Goal: Feedback & Contribution: Contribute content

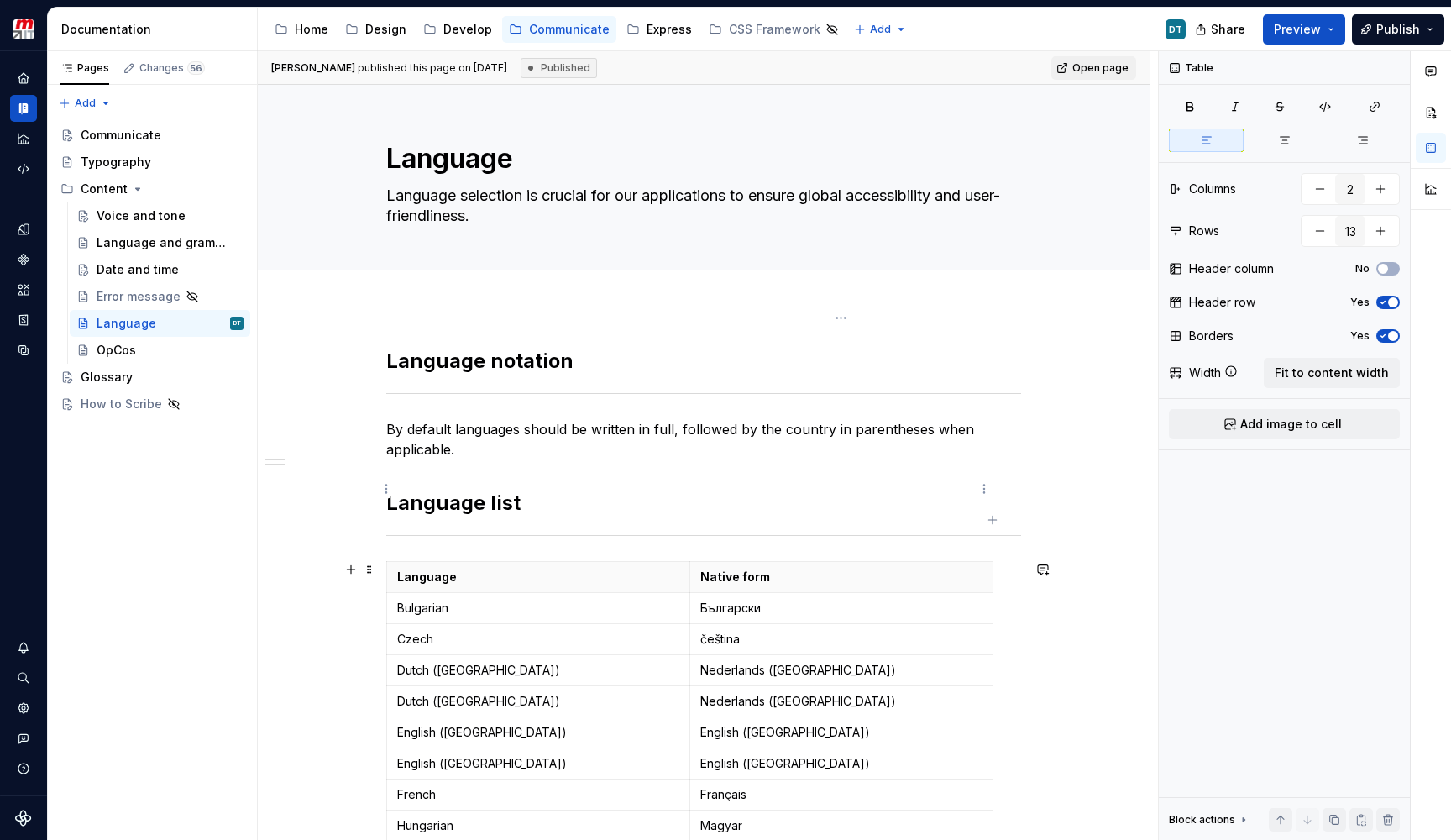
scroll to position [242, 0]
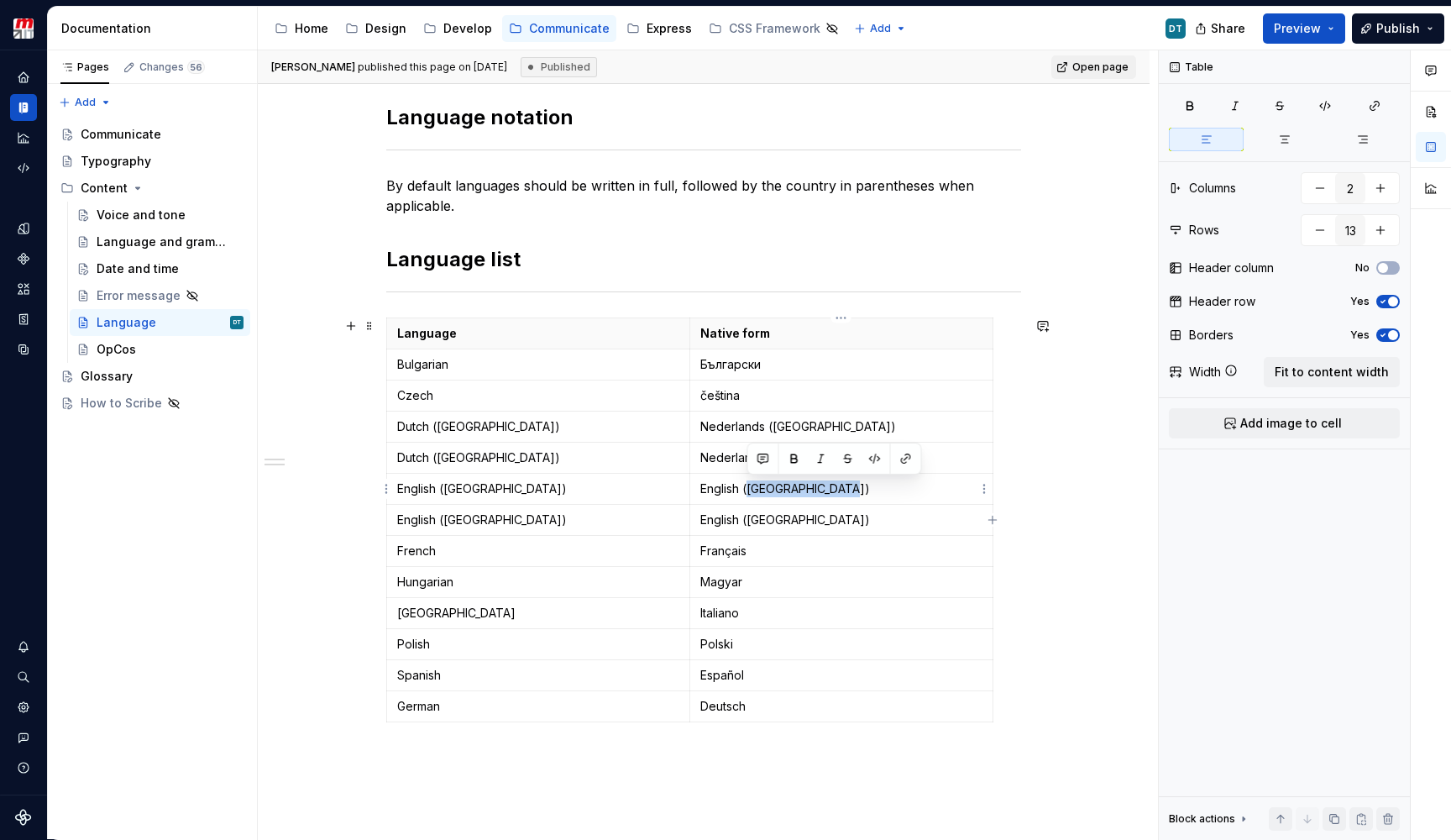
click at [751, 492] on p "English ([GEOGRAPHIC_DATA])" at bounding box center [841, 488] width 282 height 17
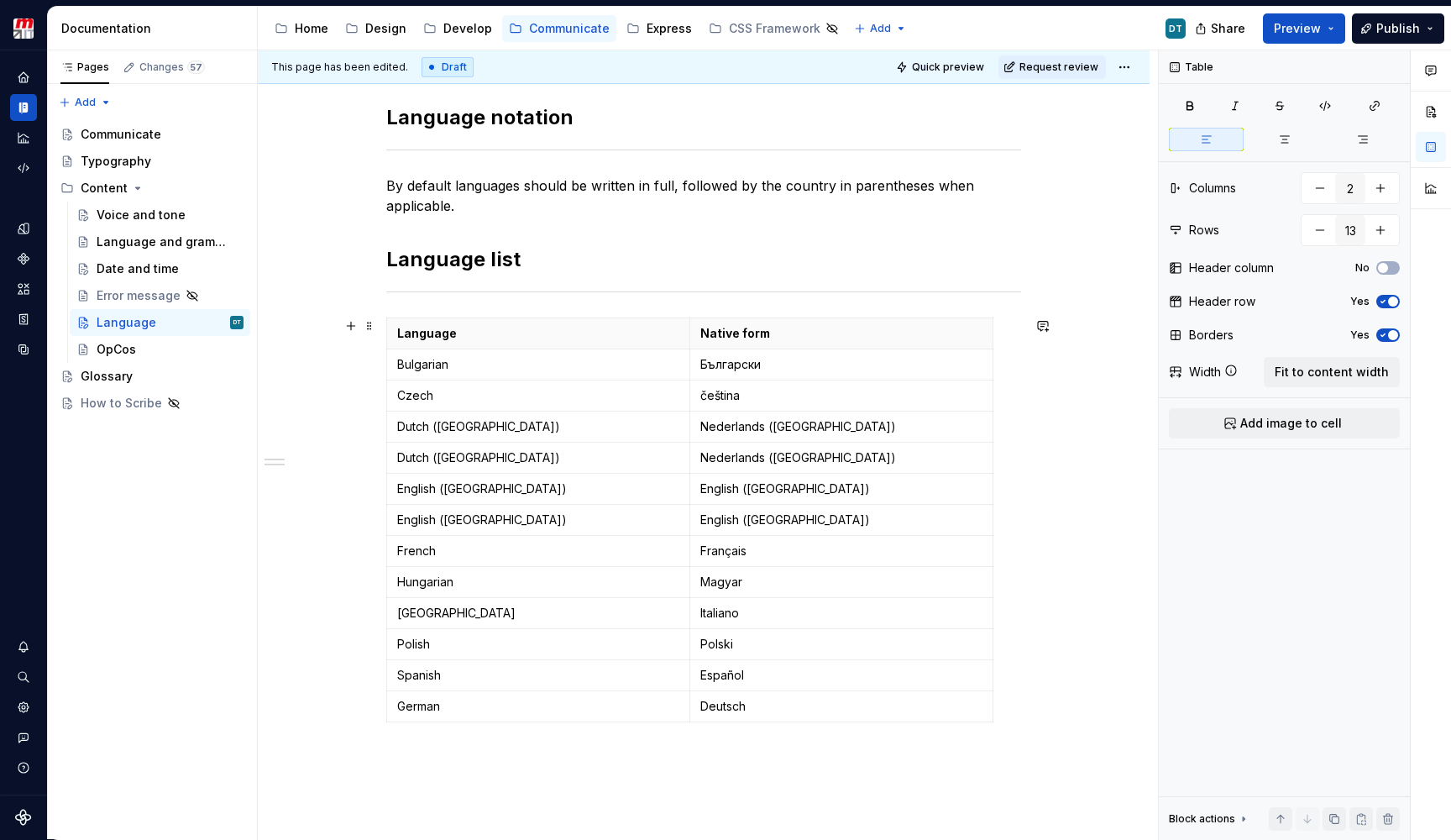
click at [1055, 483] on div "Language notation By default languages should be written in full, followed by t…" at bounding box center [703, 532] width 891 height 937
click at [1309, 33] on span "Preview" at bounding box center [1296, 29] width 47 height 17
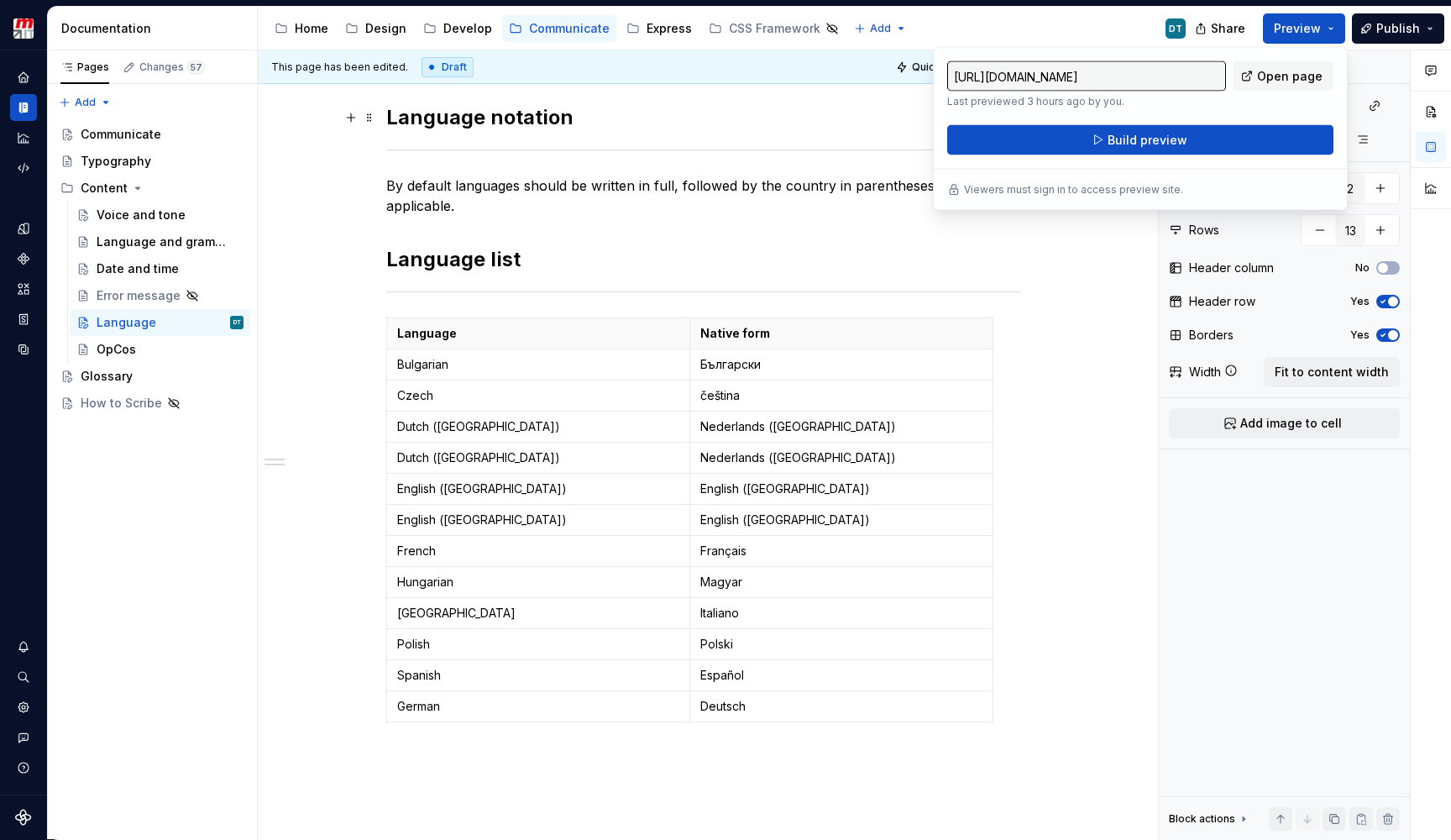
click at [810, 116] on h2 "Language notation" at bounding box center [703, 118] width 635 height 27
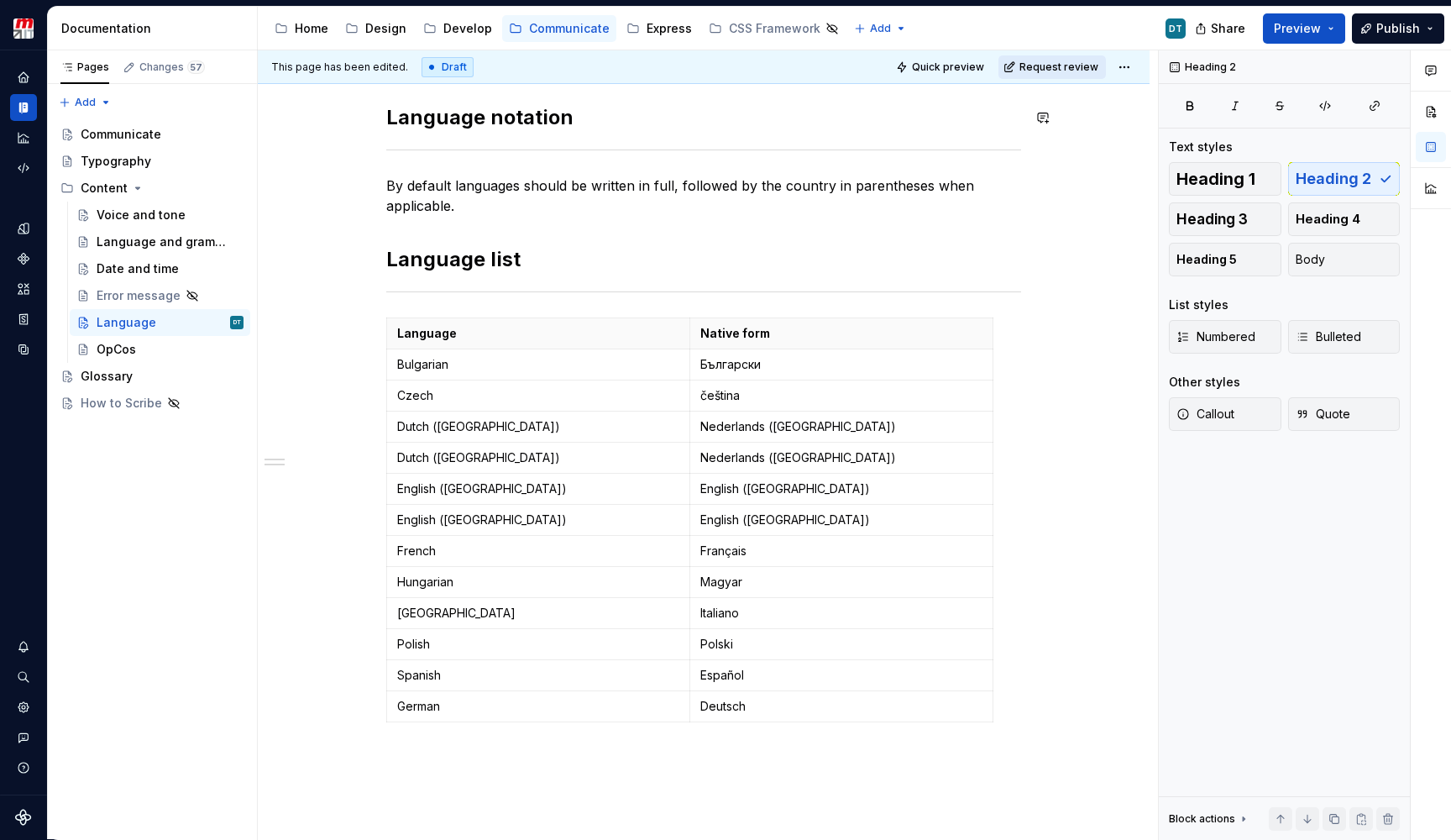
click at [1078, 71] on span "Request review" at bounding box center [1059, 67] width 79 height 13
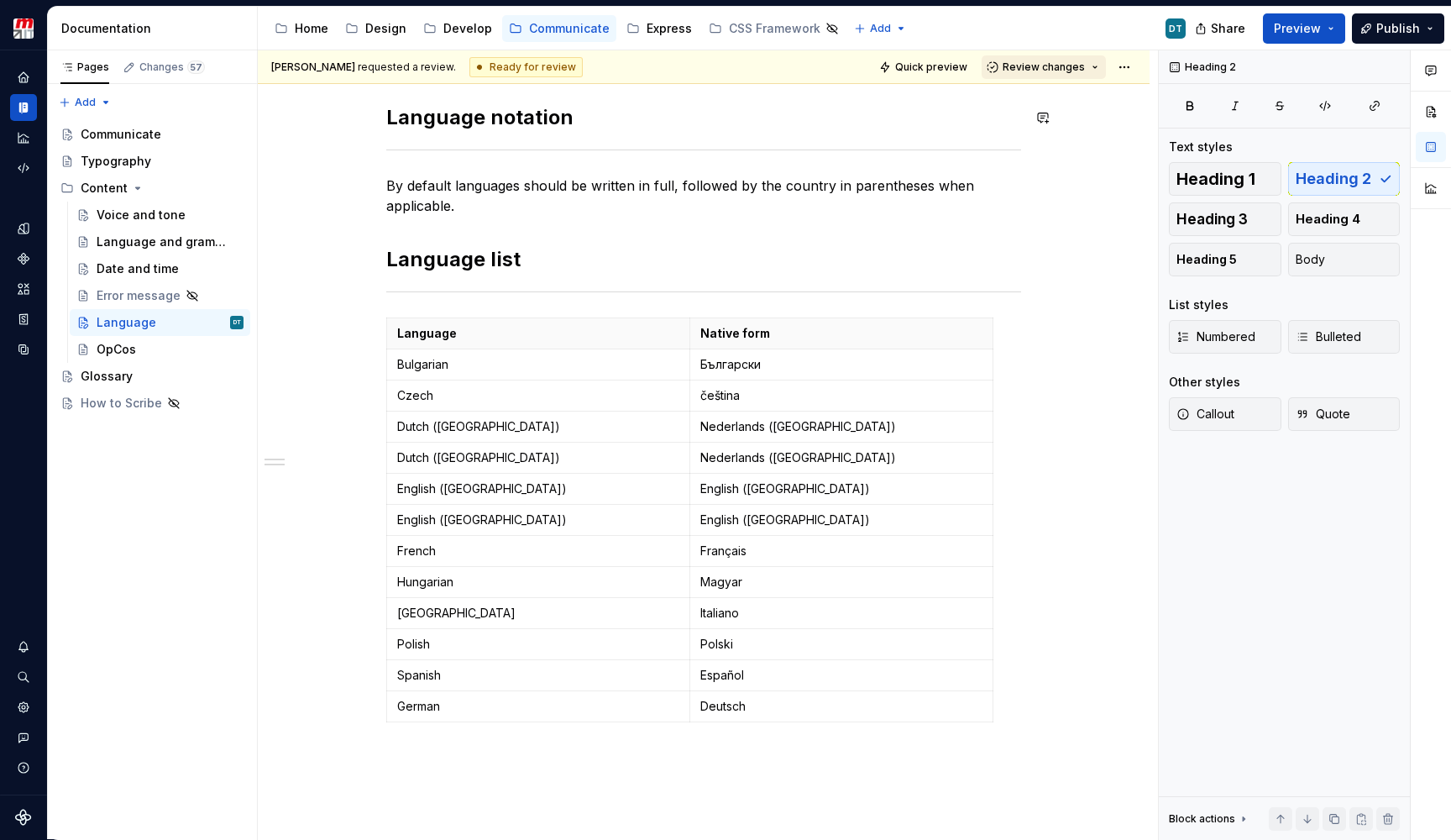
click at [1081, 70] on span "Review changes" at bounding box center [1043, 67] width 83 height 13
click at [1070, 145] on div "Request changes" at bounding box center [1103, 142] width 175 height 17
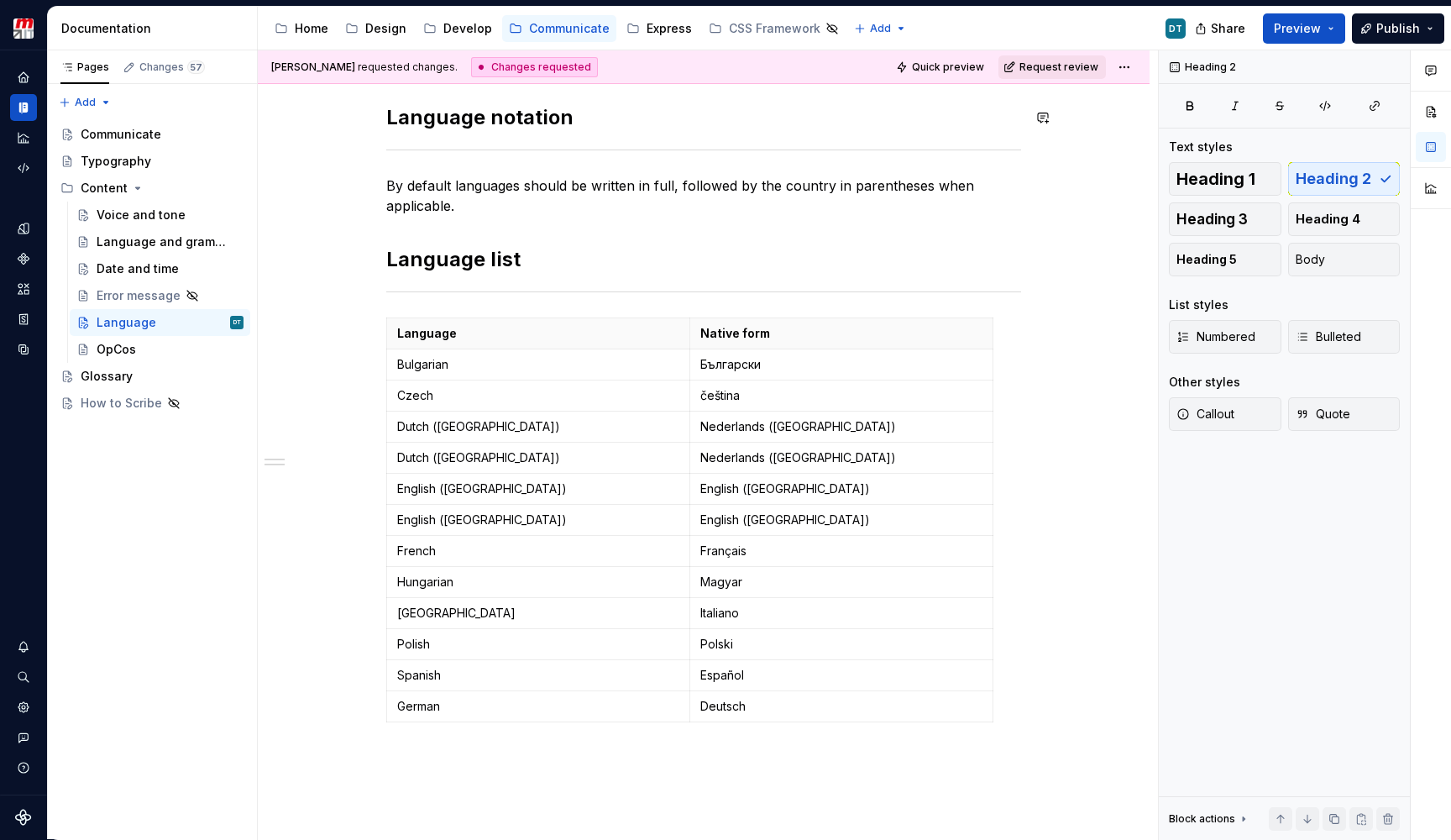
click at [1068, 74] on button "Request review" at bounding box center [1052, 67] width 107 height 24
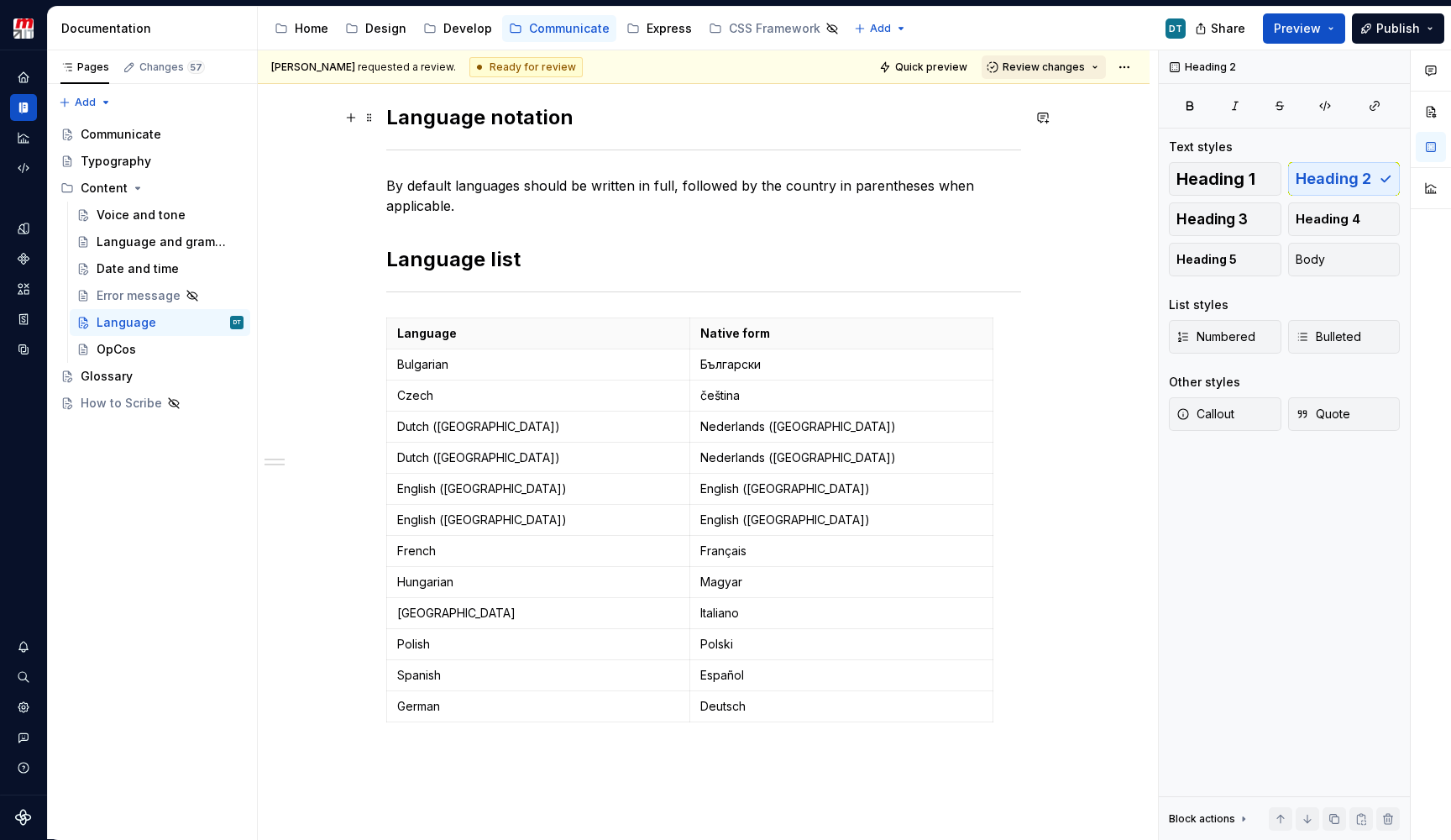
click at [1069, 68] on span "Review changes" at bounding box center [1043, 67] width 83 height 13
click at [1119, 66] on html "Zenith Design System DT Design system data Documentation Accessibility guide fo…" at bounding box center [725, 420] width 1451 height 840
click at [1070, 75] on html "Zenith Design System DT Design system data Documentation Accessibility guide fo…" at bounding box center [725, 420] width 1451 height 840
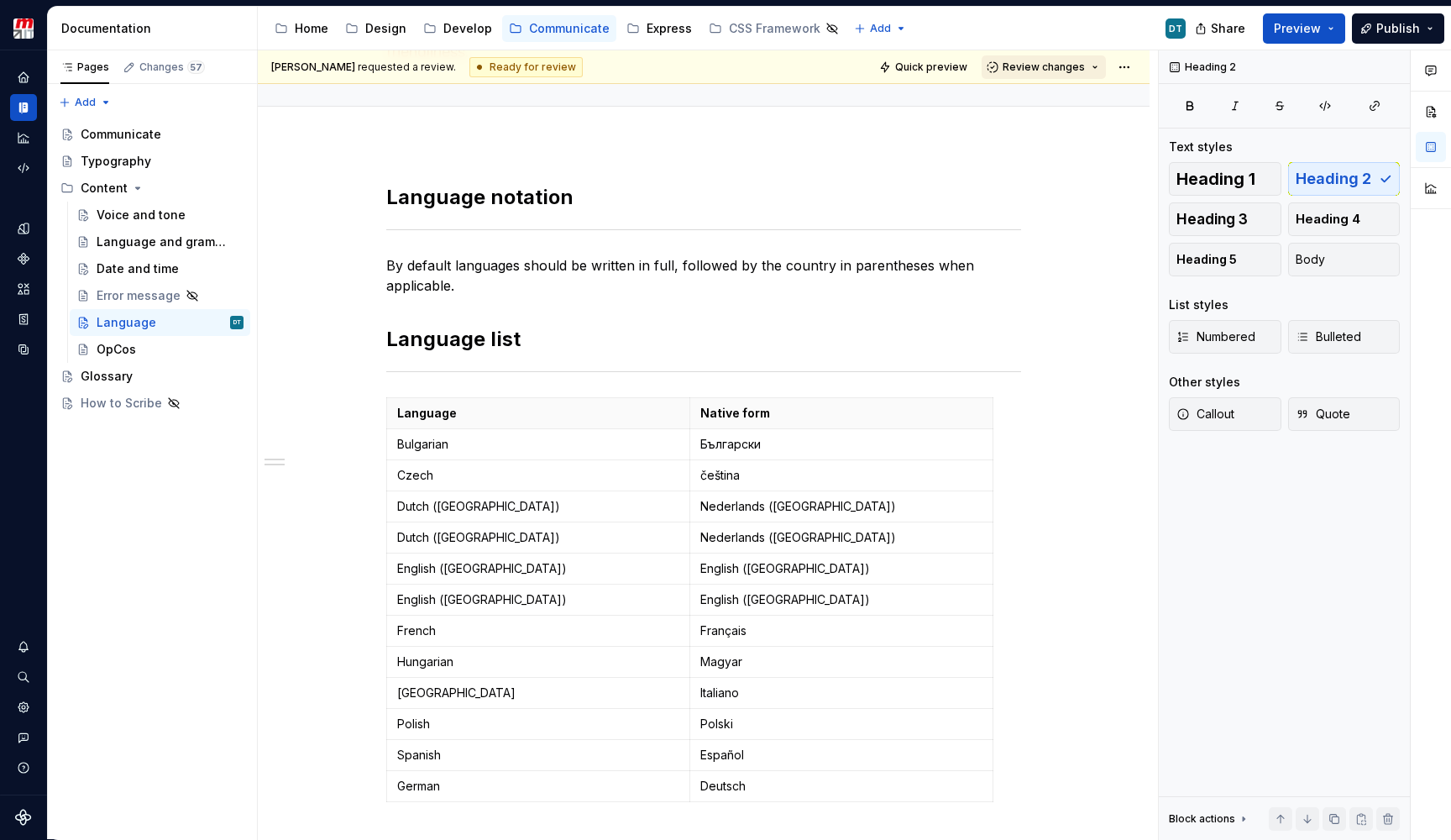
click at [1057, 65] on span "Review changes" at bounding box center [1043, 67] width 83 height 13
click at [1050, 100] on div "Approve" at bounding box center [1089, 100] width 147 height 17
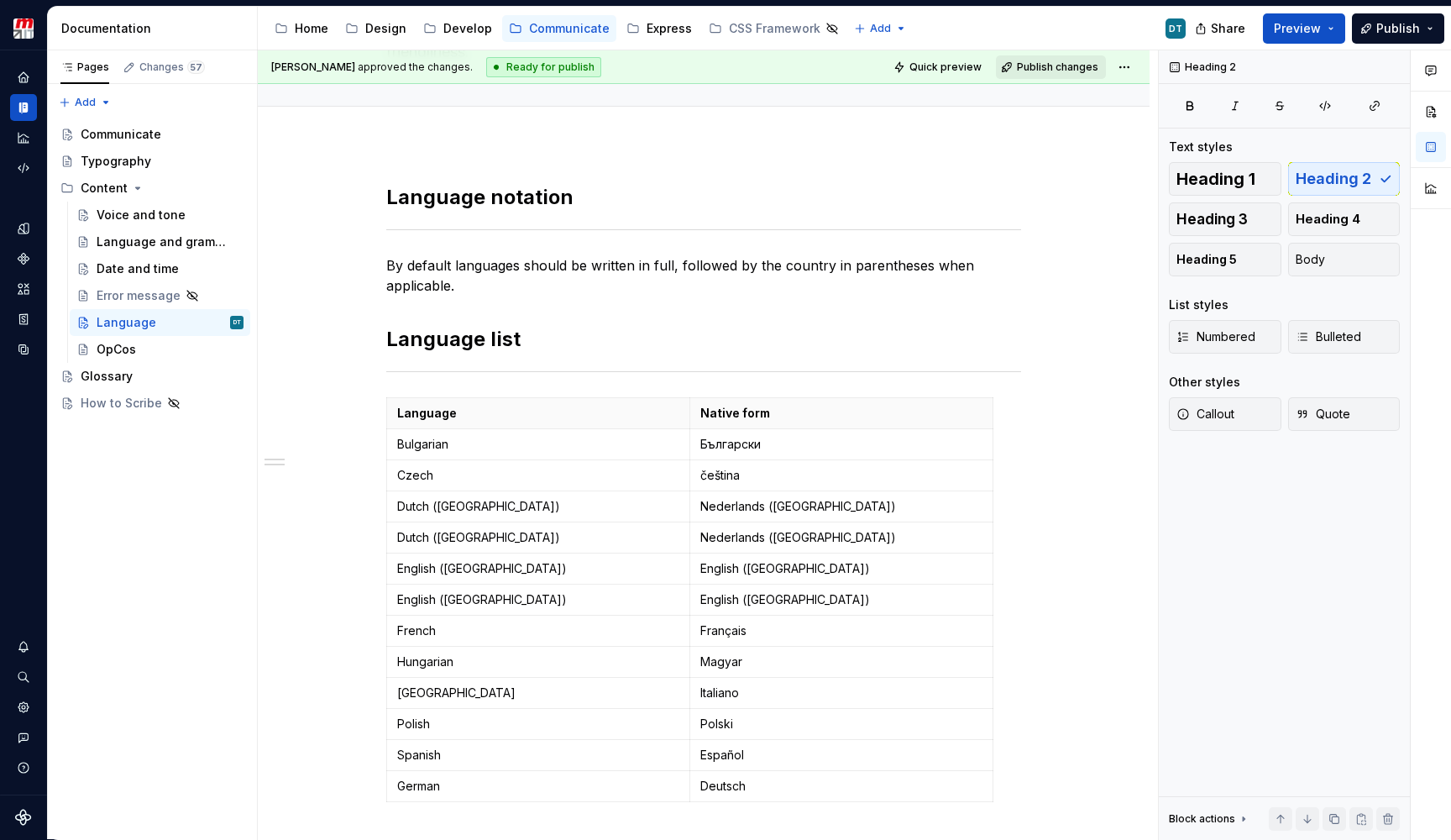
click at [1064, 60] on button "Publish changes" at bounding box center [1051, 67] width 110 height 24
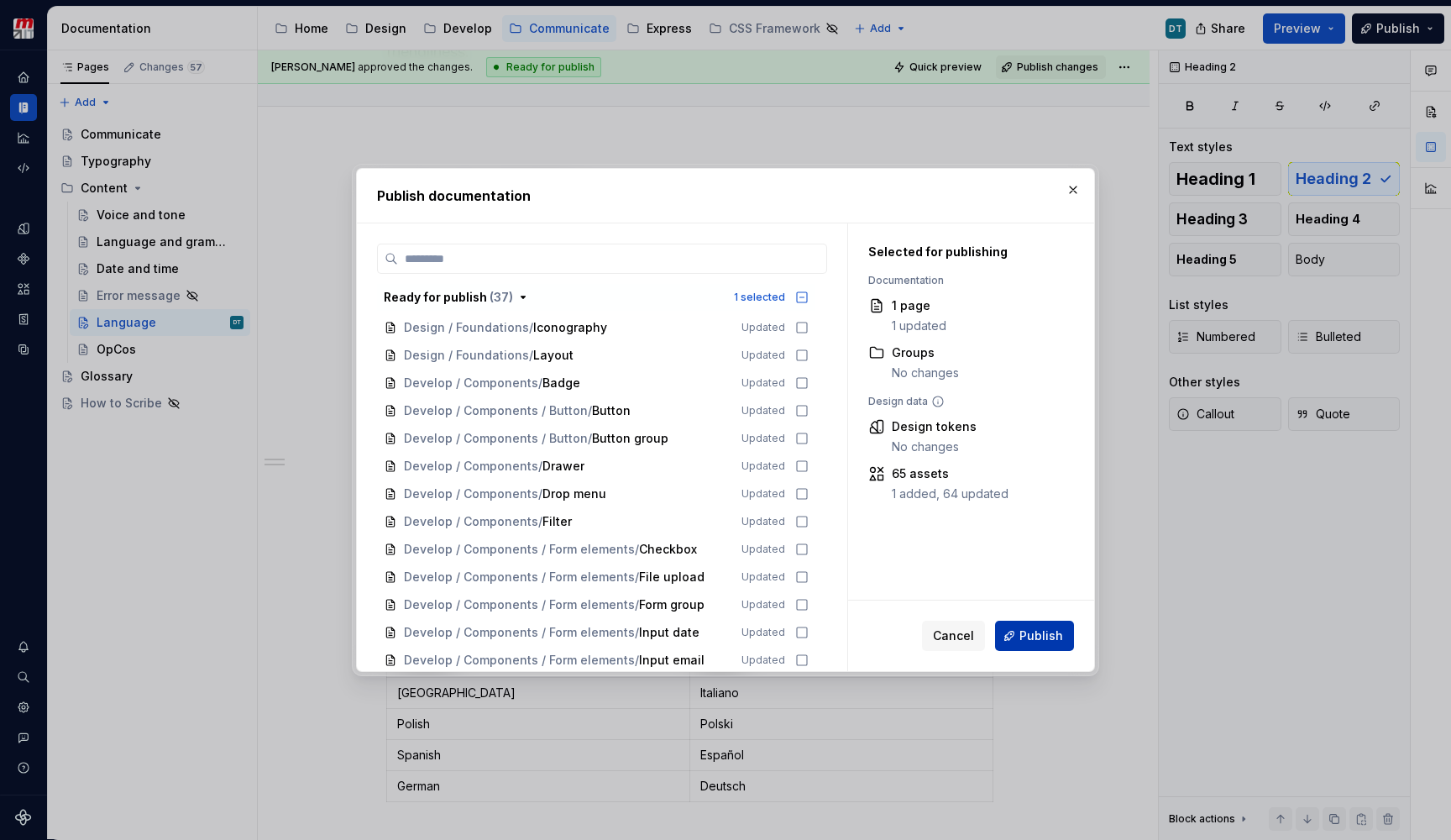
click at [1009, 638] on button "Publish" at bounding box center [1034, 636] width 79 height 30
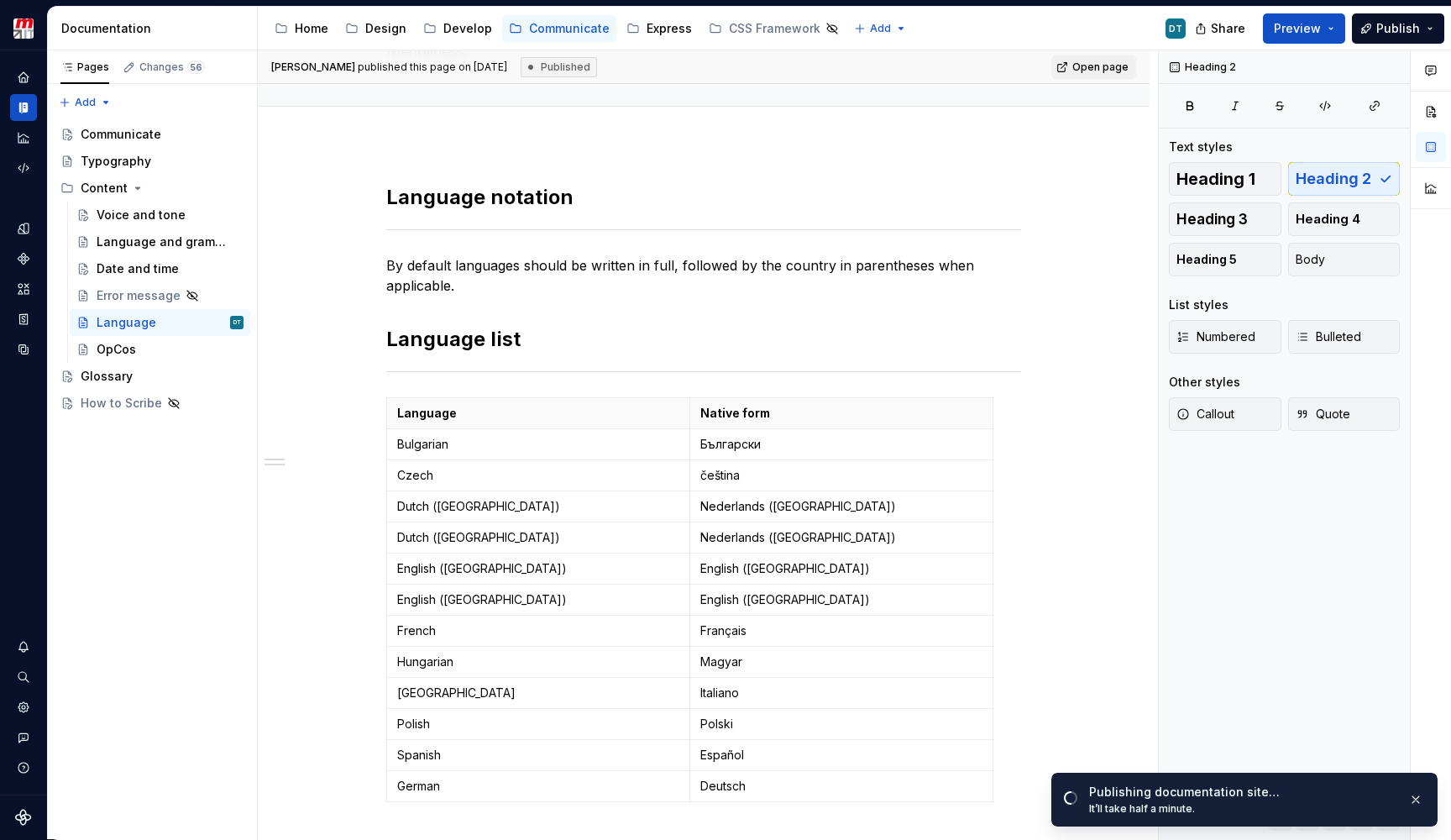
type textarea "*"
